Goal: Task Accomplishment & Management: Use online tool/utility

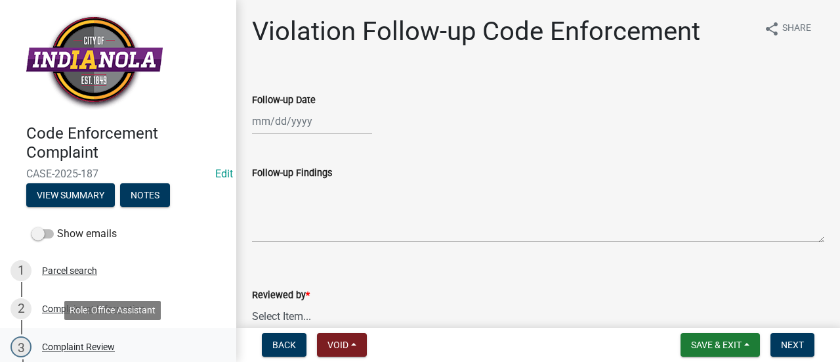
drag, startPoint x: 121, startPoint y: 347, endPoint x: 133, endPoint y: 345, distance: 11.2
click at [122, 347] on div "3 Complaint Review" at bounding box center [113, 346] width 205 height 21
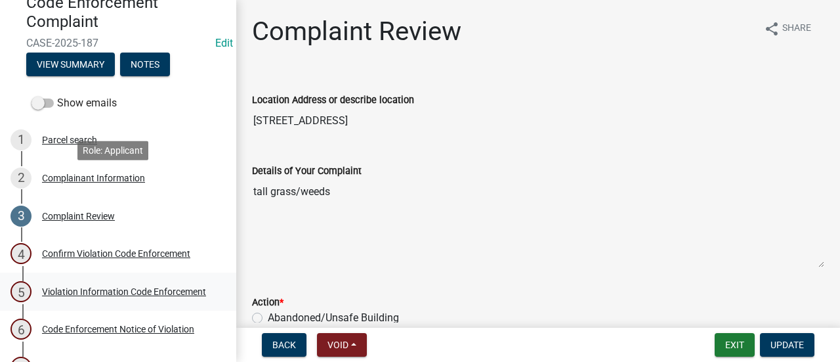
scroll to position [131, 0]
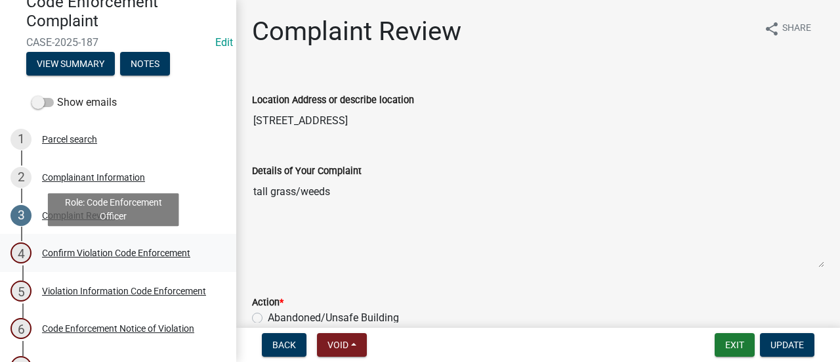
click at [123, 249] on div "Confirm Violation Code Enforcement" at bounding box center [116, 252] width 148 height 9
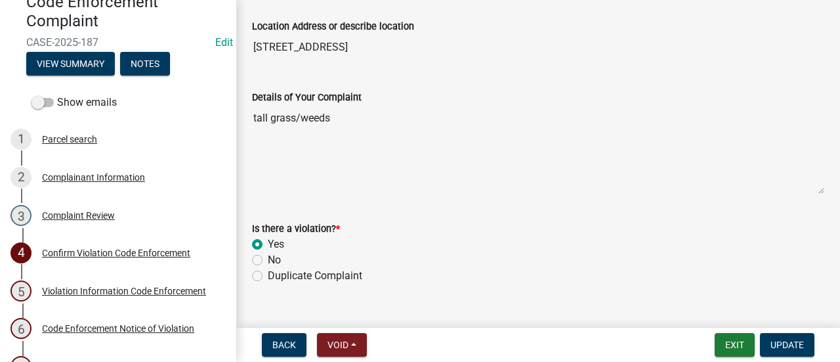
scroll to position [97, 0]
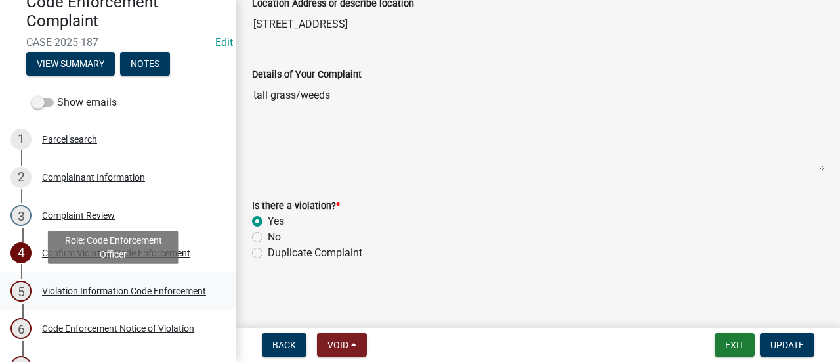
click at [101, 286] on div "Violation Information Code Enforcement" at bounding box center [124, 290] width 164 height 9
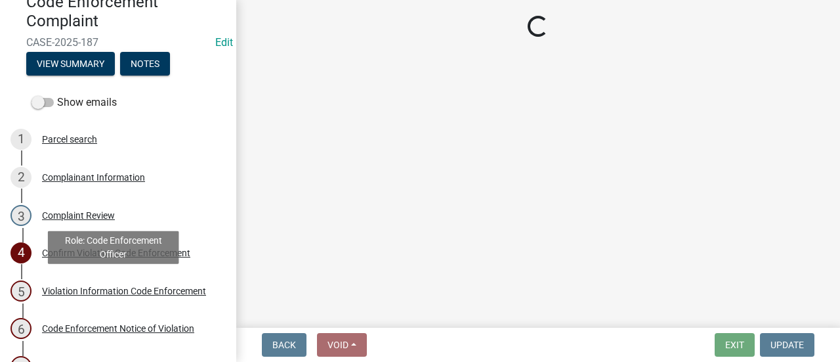
scroll to position [0, 0]
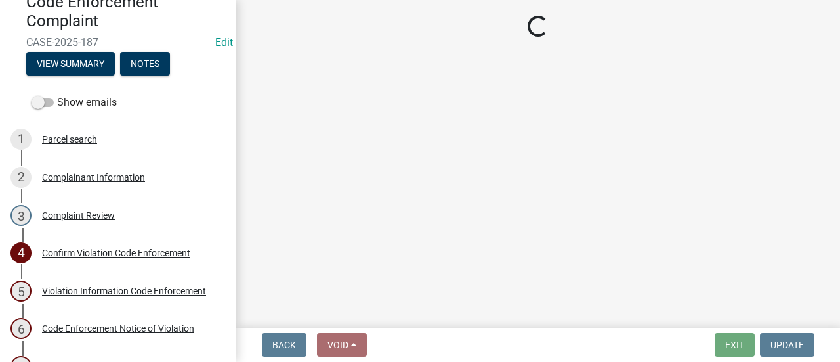
select select "634d5426-b8b3-48ee-aa1e-d523f7499186"
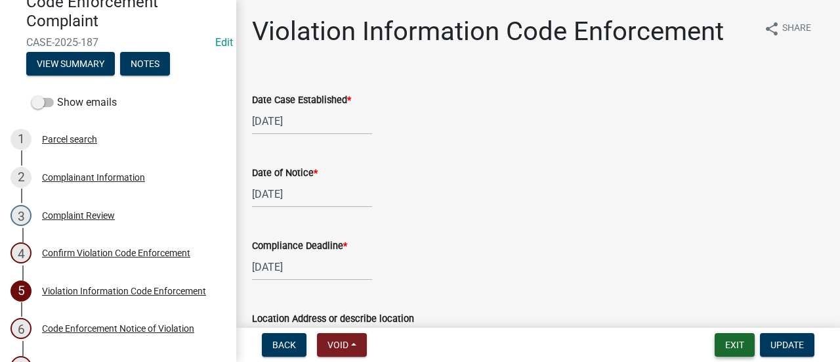
click at [735, 350] on button "Exit" at bounding box center [735, 345] width 40 height 24
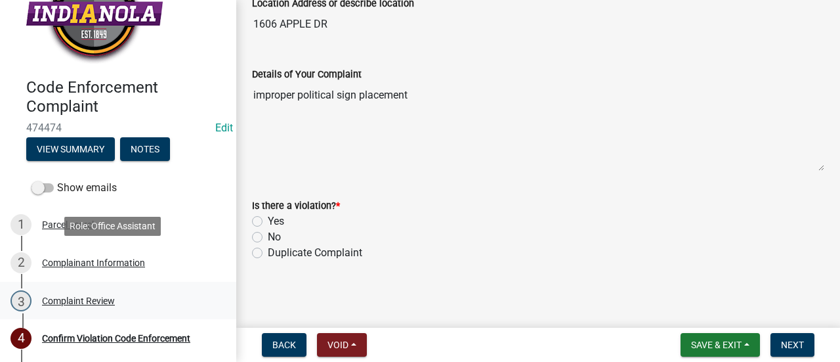
scroll to position [84, 0]
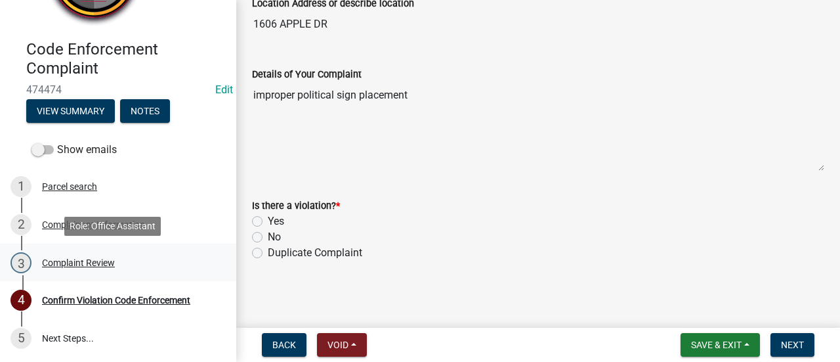
click at [108, 255] on div "3 Complaint Review" at bounding box center [113, 262] width 205 height 21
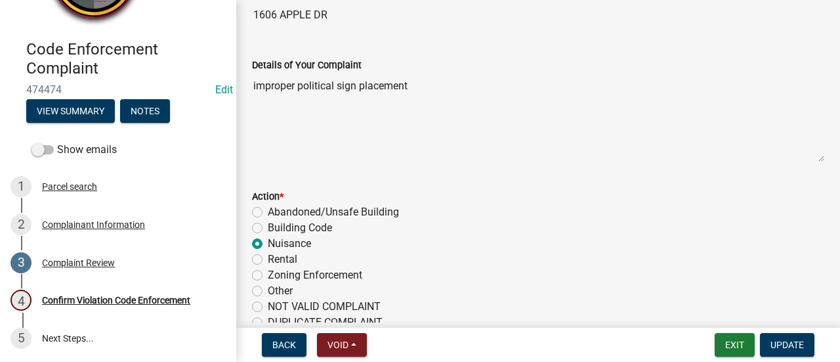
scroll to position [0, 0]
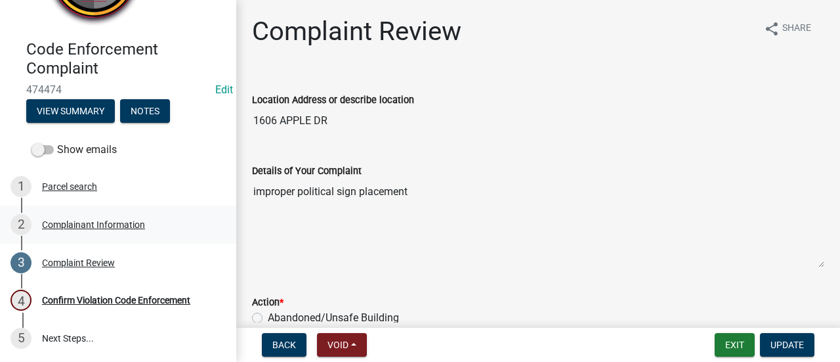
click at [93, 226] on div "Complainant Information" at bounding box center [93, 224] width 103 height 9
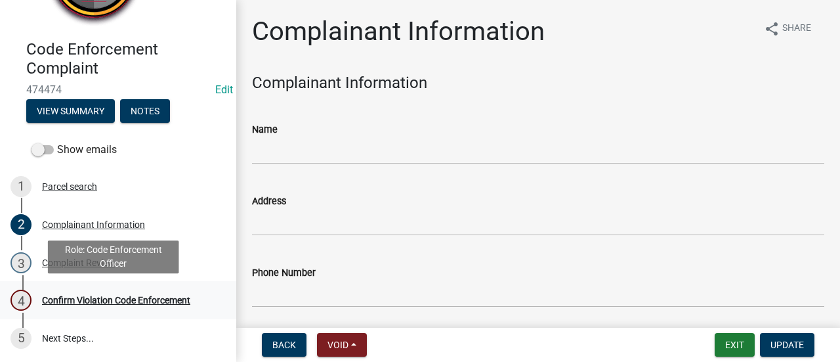
click at [87, 289] on link "4 Confirm Violation Code Enforcement" at bounding box center [118, 300] width 236 height 38
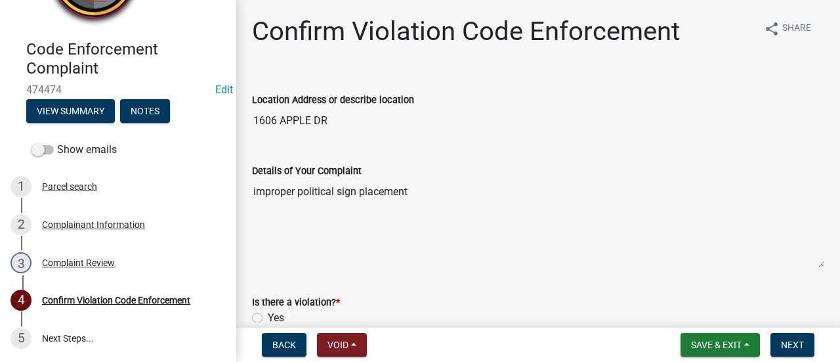
scroll to position [66, 0]
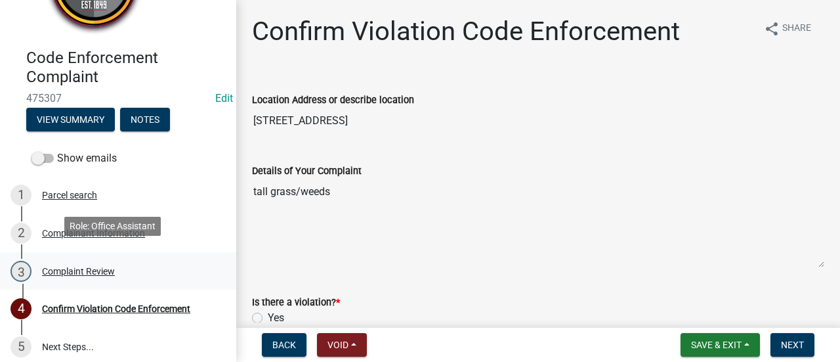
scroll to position [84, 0]
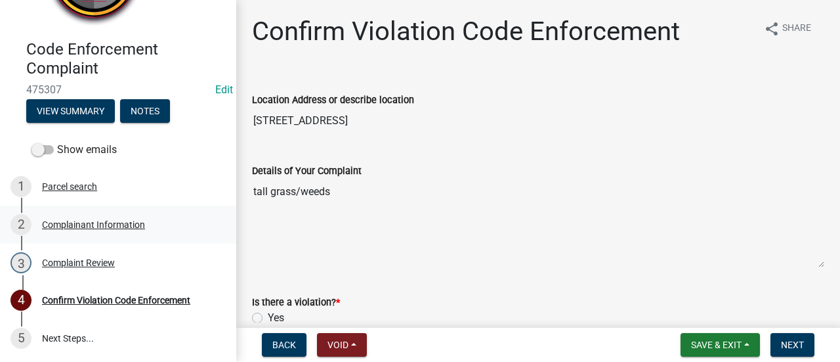
click at [119, 215] on div "2 Complainant Information" at bounding box center [113, 224] width 205 height 21
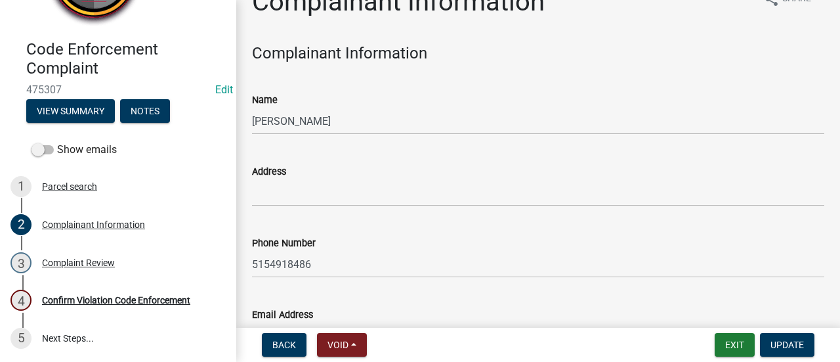
scroll to position [0, 0]
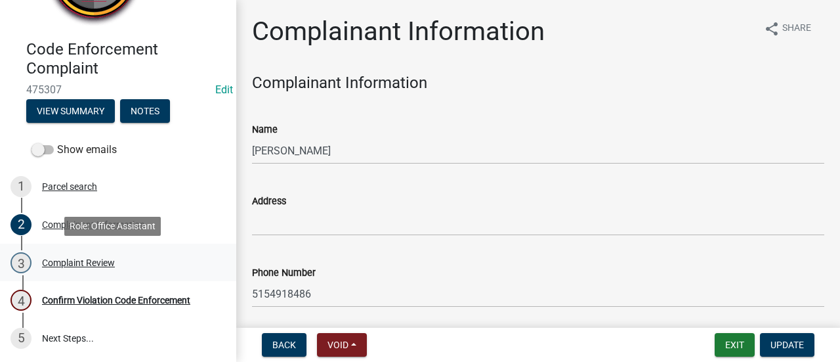
click at [58, 267] on div "Complaint Review" at bounding box center [78, 262] width 73 height 9
